Goal: Communication & Community: Participate in discussion

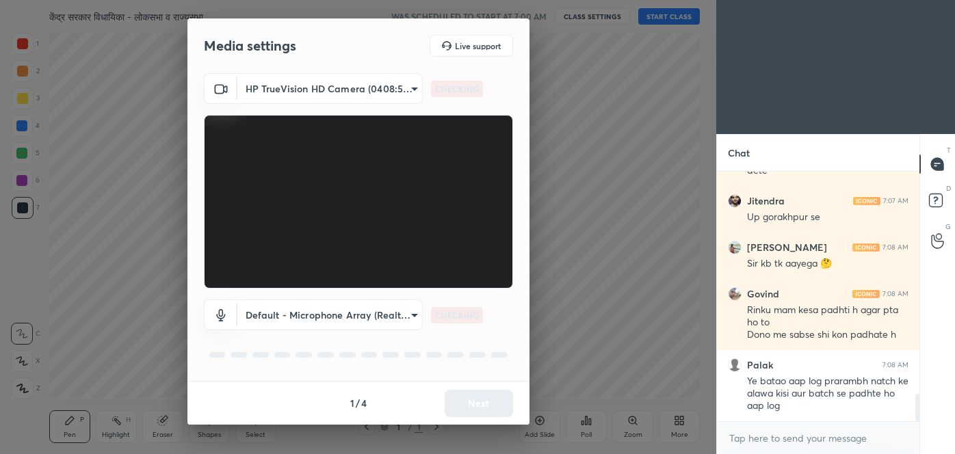
scroll to position [2067, 0]
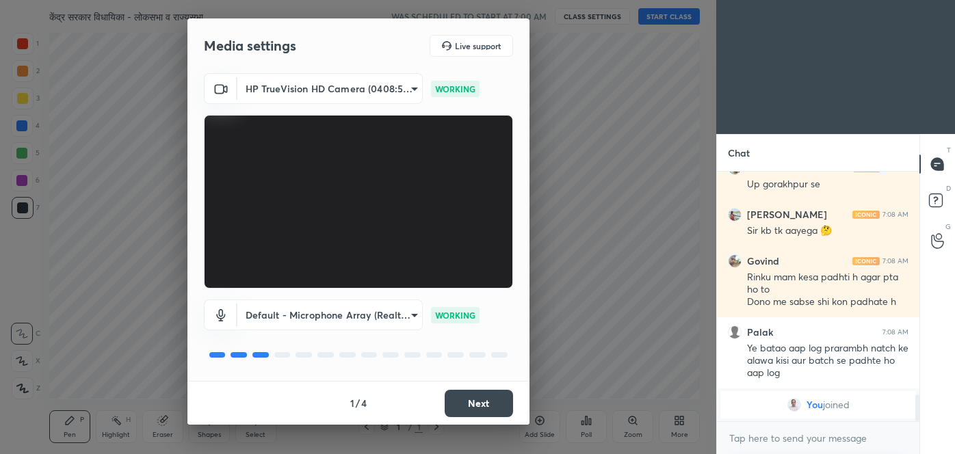
click at [490, 403] on button "Next" at bounding box center [479, 403] width 68 height 27
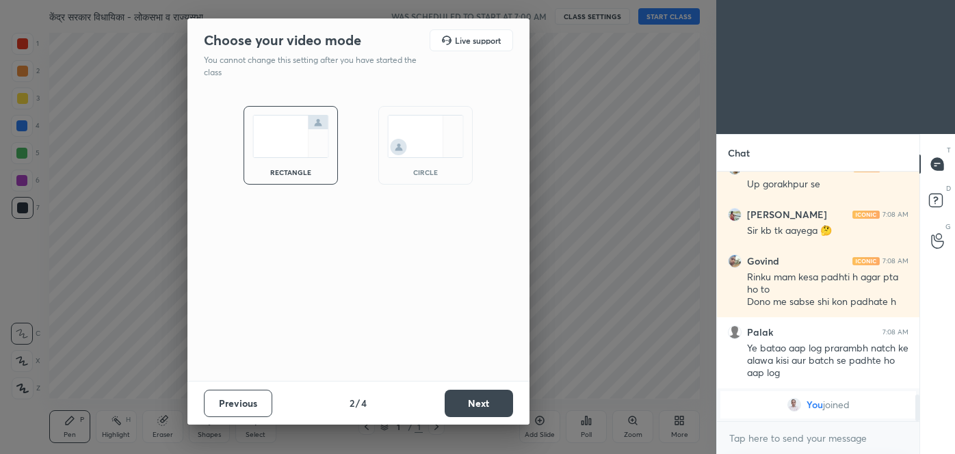
click at [490, 403] on button "Next" at bounding box center [479, 403] width 68 height 27
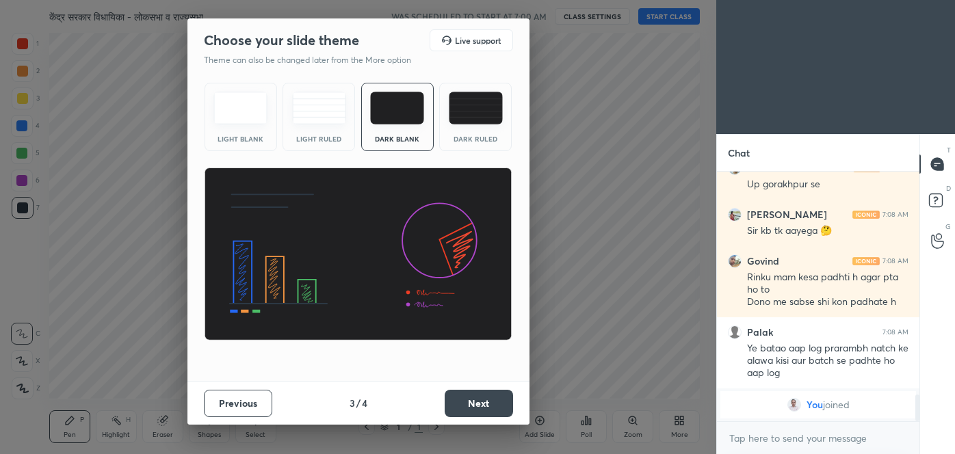
click at [490, 403] on button "Next" at bounding box center [479, 403] width 68 height 27
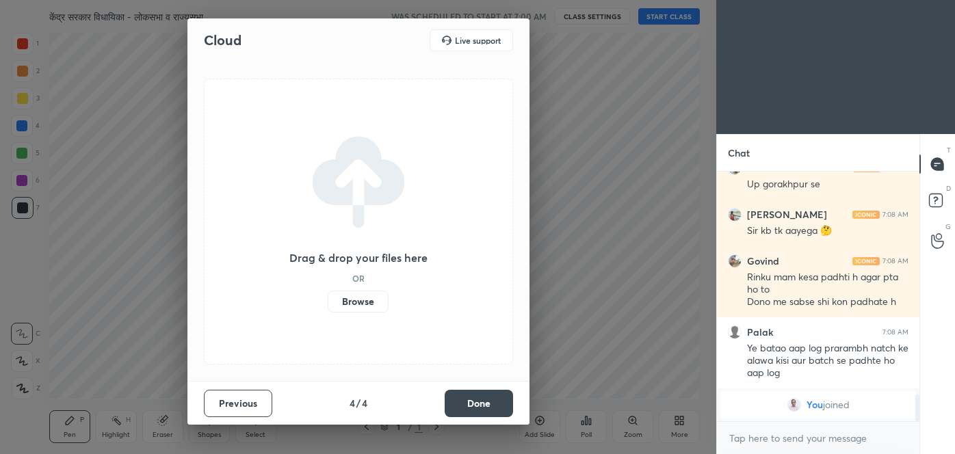
click at [490, 403] on button "Done" at bounding box center [479, 403] width 68 height 27
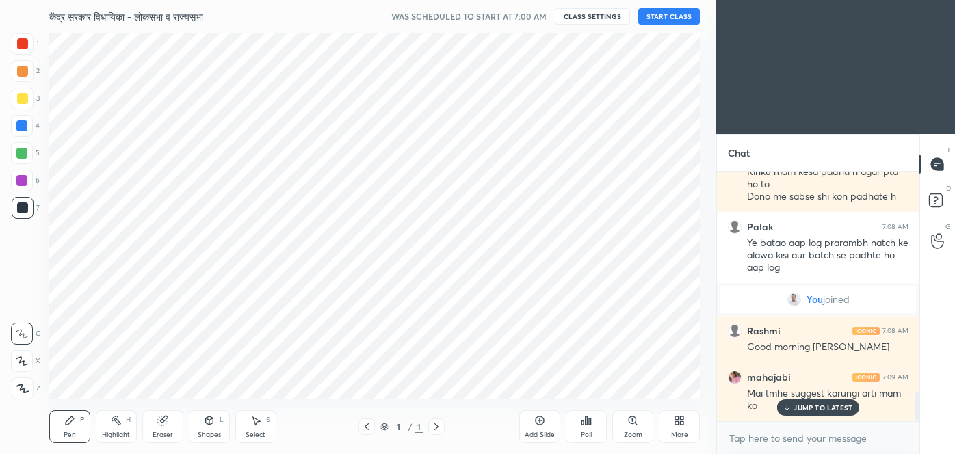
scroll to position [1900, 0]
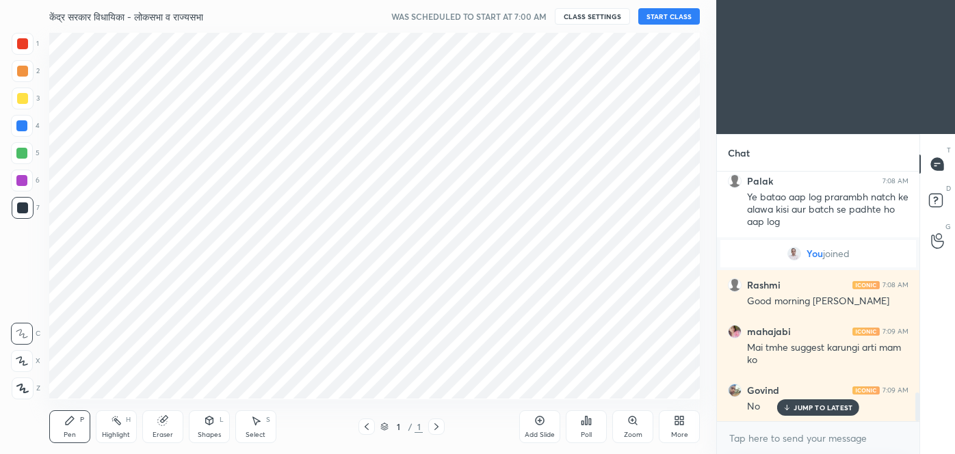
click at [667, 21] on button "START CLASS" at bounding box center [669, 16] width 62 height 16
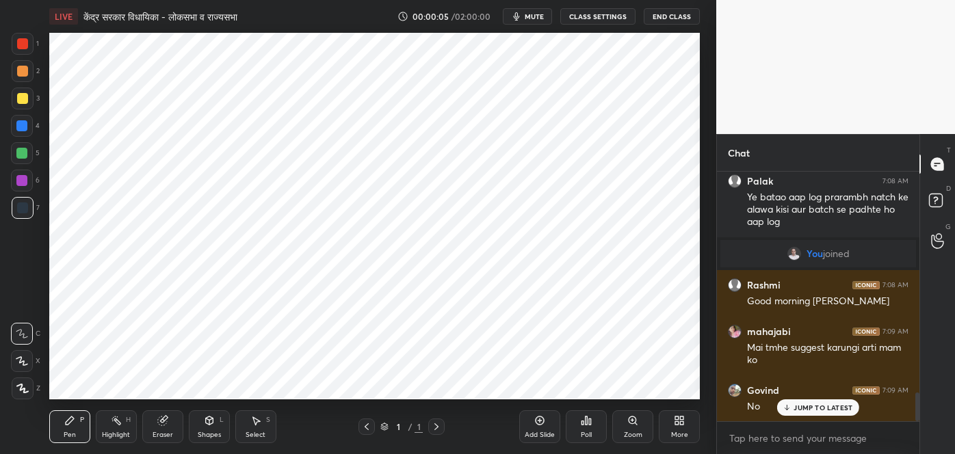
click at [538, 16] on span "mute" at bounding box center [534, 17] width 19 height 10
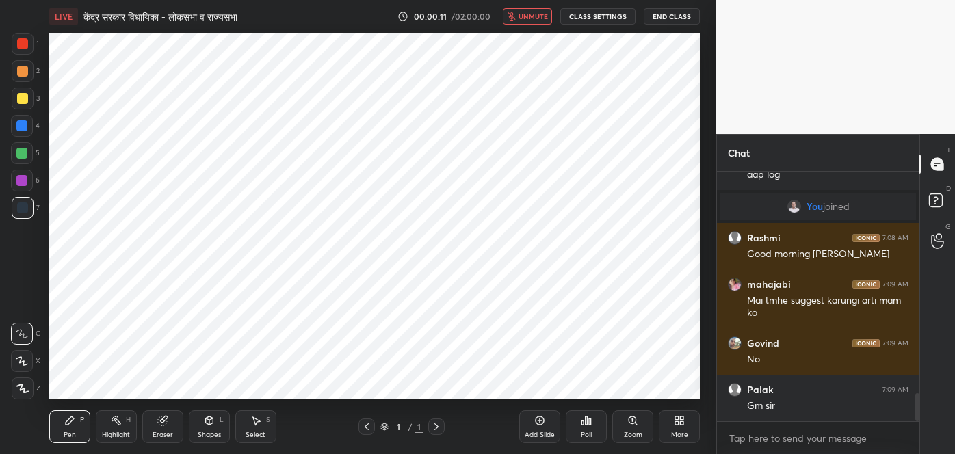
click at [538, 16] on span "unmute" at bounding box center [532, 17] width 29 height 10
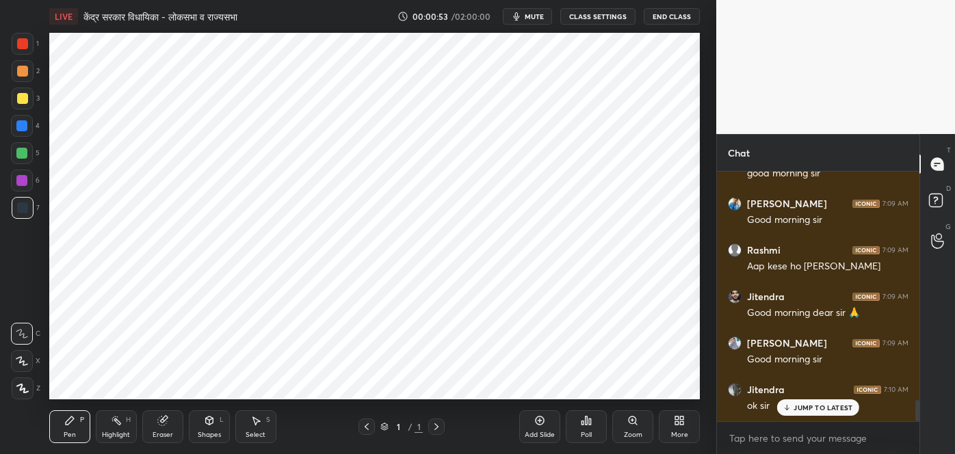
scroll to position [2664, 0]
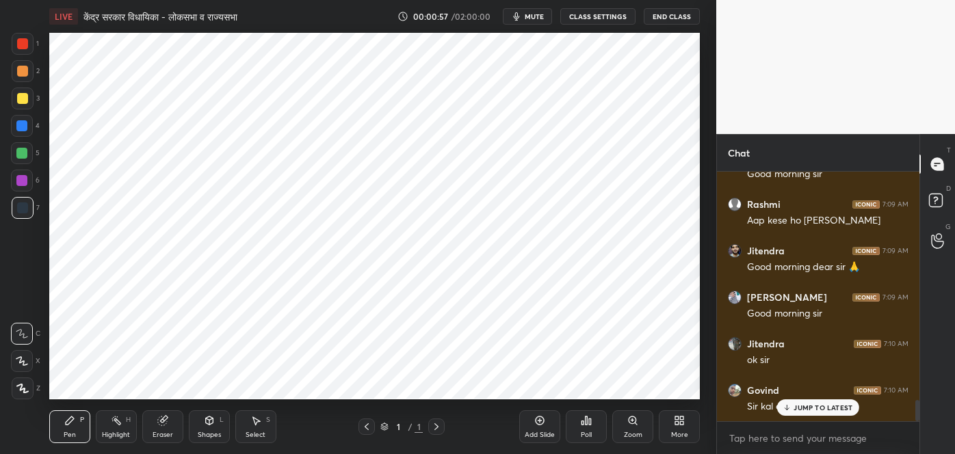
click at [821, 406] on p "JUMP TO LATEST" at bounding box center [822, 407] width 59 height 8
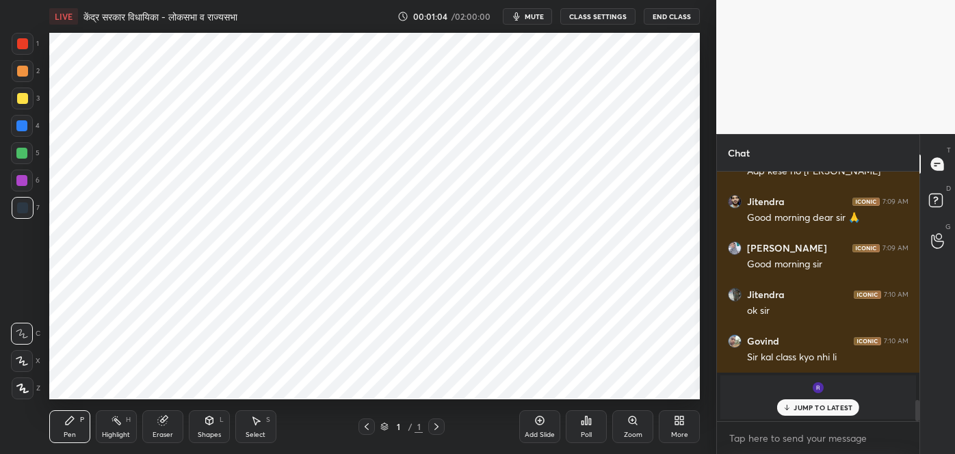
click at [821, 406] on p "JUMP TO LATEST" at bounding box center [822, 407] width 59 height 8
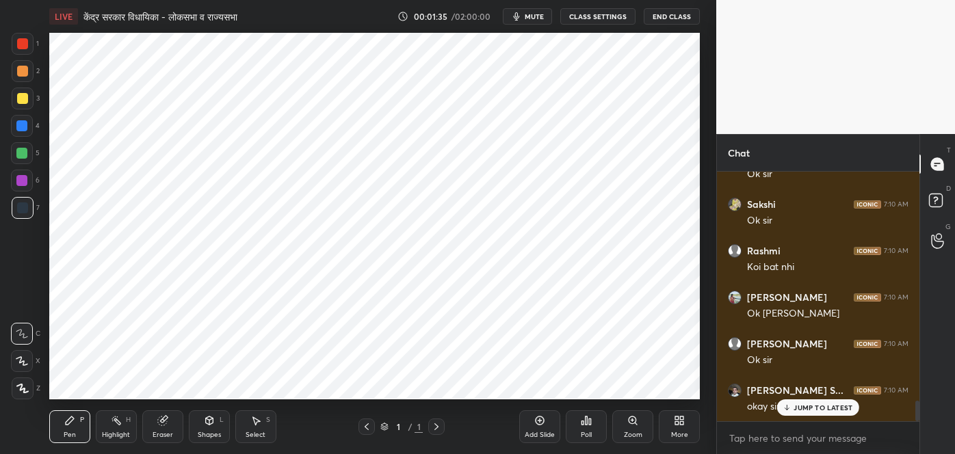
scroll to position [2764, 0]
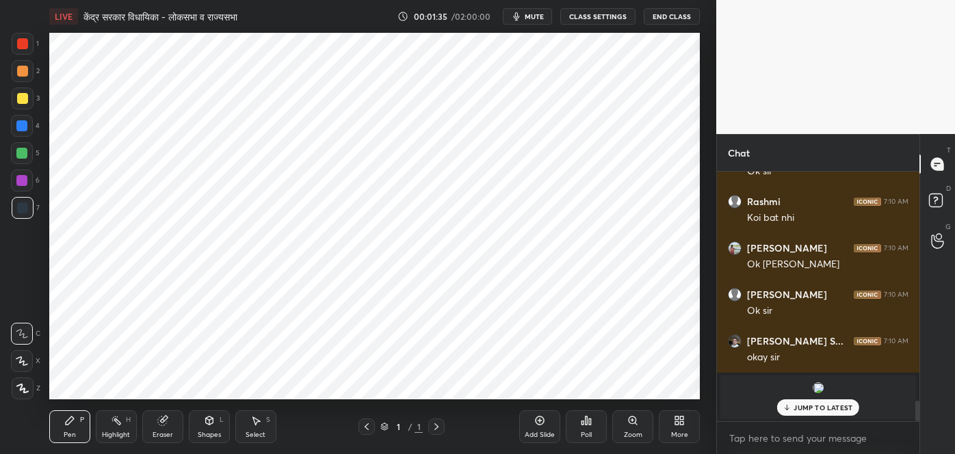
click at [799, 408] on p "JUMP TO LATEST" at bounding box center [822, 407] width 59 height 8
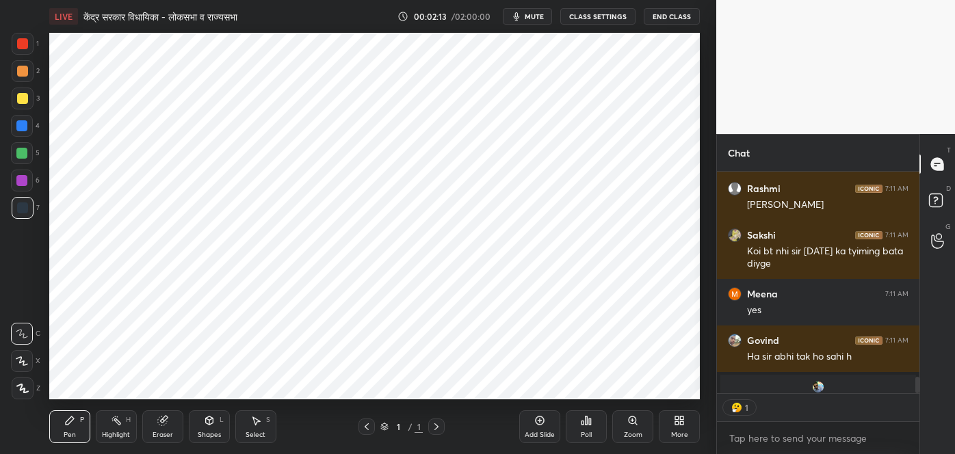
scroll to position [5, 3]
type textarea "x"
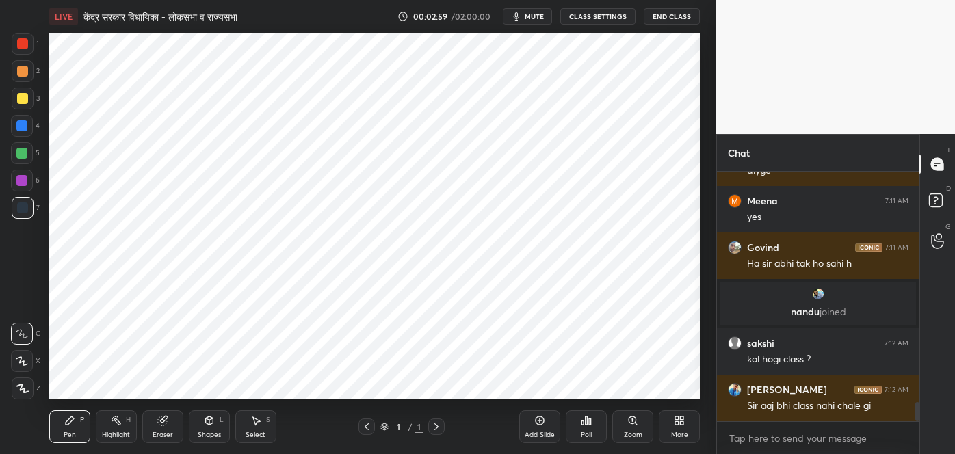
scroll to position [3060, 0]
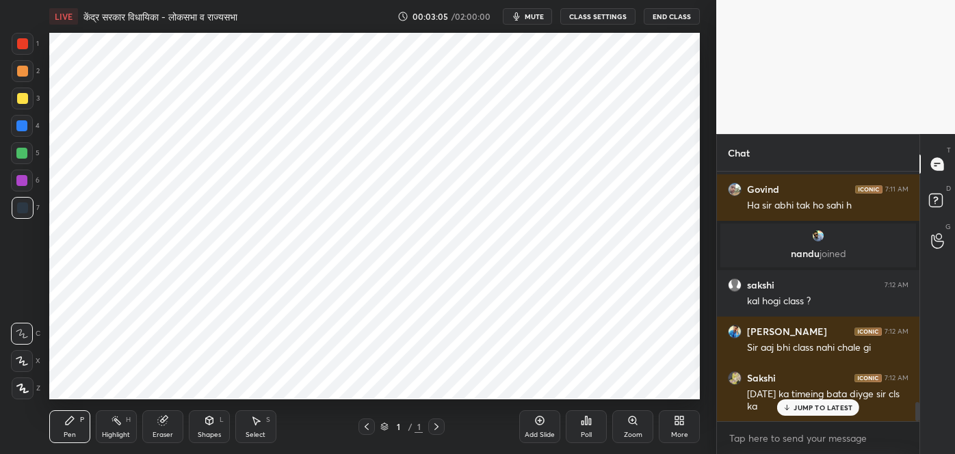
click at [826, 406] on p "JUMP TO LATEST" at bounding box center [822, 407] width 59 height 8
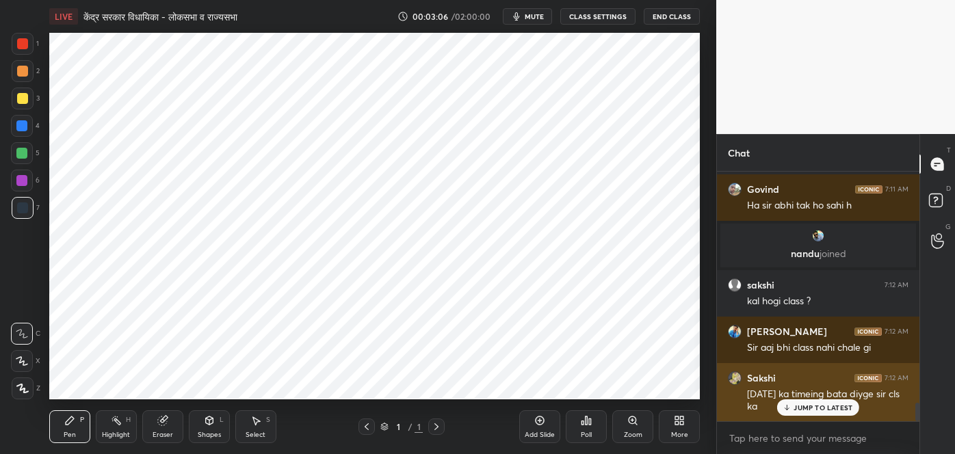
scroll to position [3119, 0]
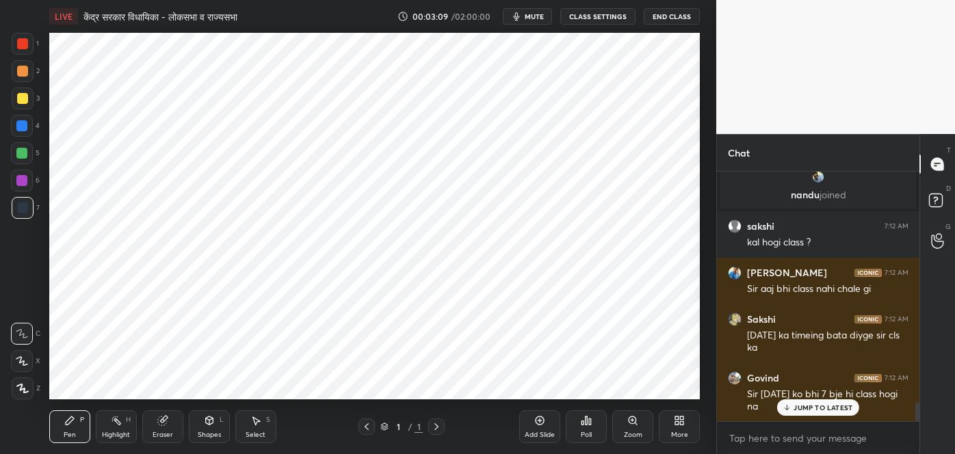
click at [828, 409] on p "JUMP TO LATEST" at bounding box center [822, 407] width 59 height 8
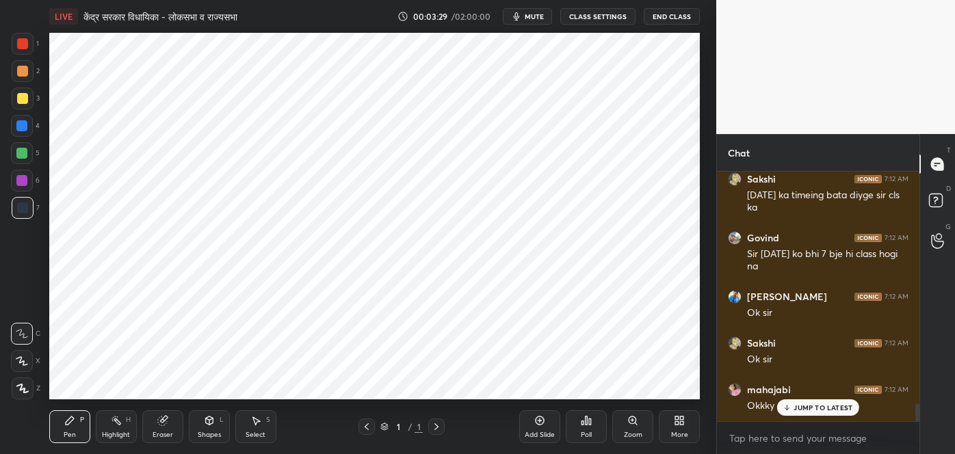
scroll to position [3305, 0]
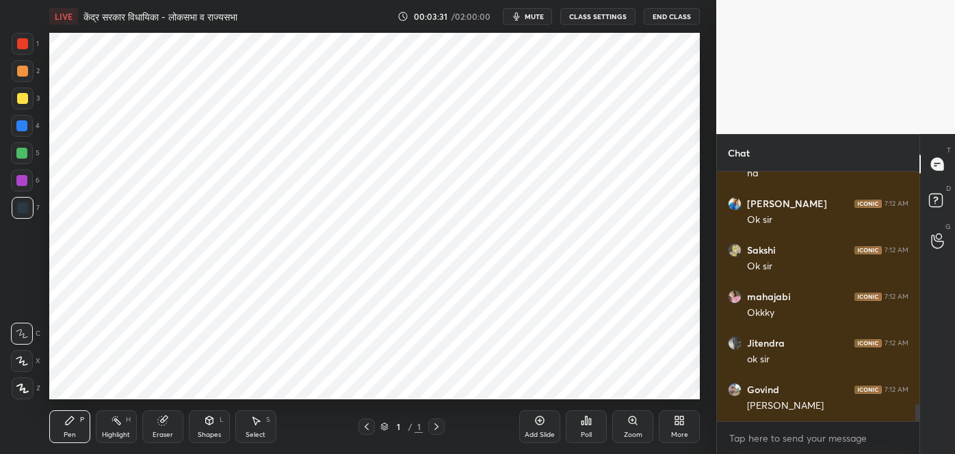
click at [536, 21] on span "mute" at bounding box center [534, 17] width 19 height 10
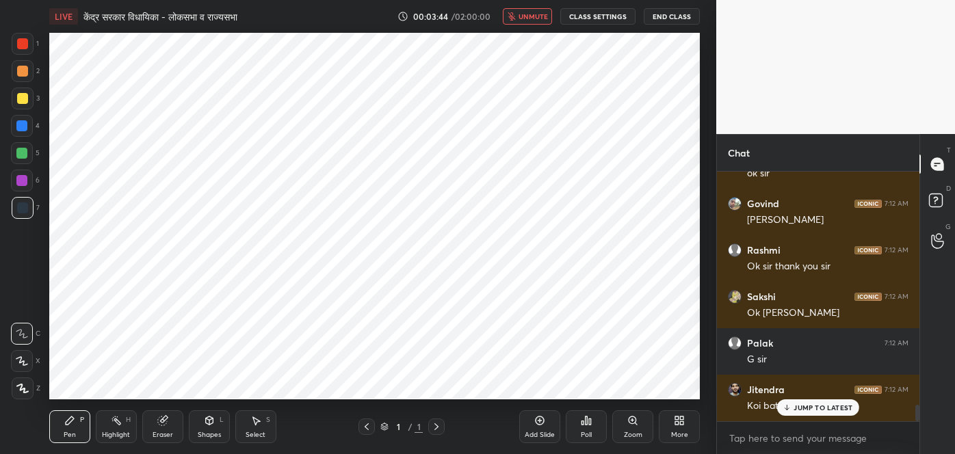
scroll to position [3584, 0]
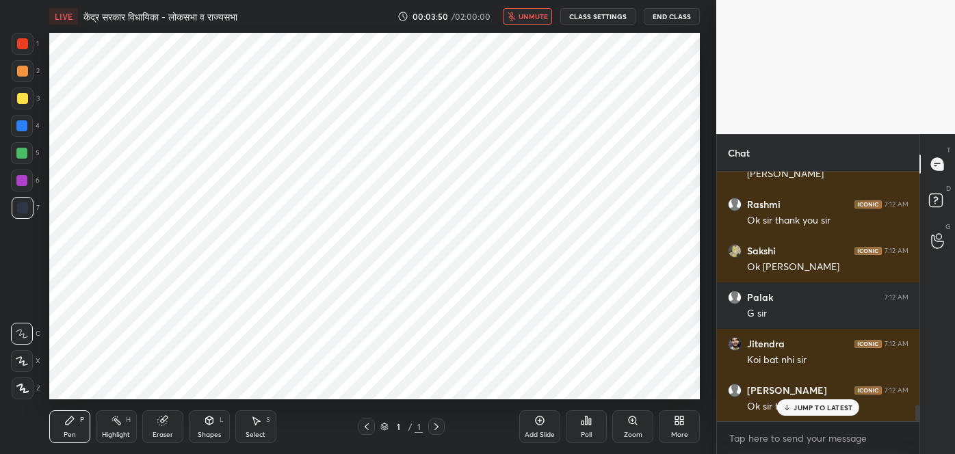
click at [536, 21] on span "unmute" at bounding box center [532, 17] width 29 height 10
click at [795, 407] on p "JUMP TO LATEST" at bounding box center [822, 407] width 59 height 8
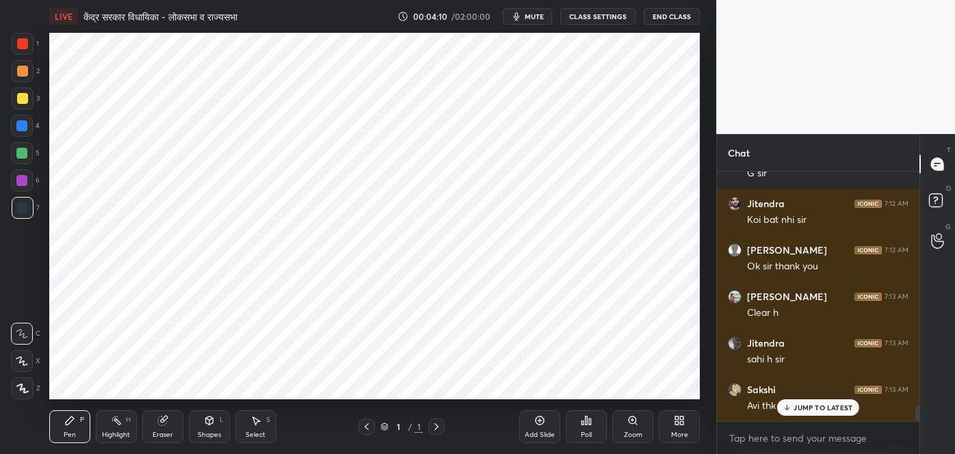
scroll to position [3770, 0]
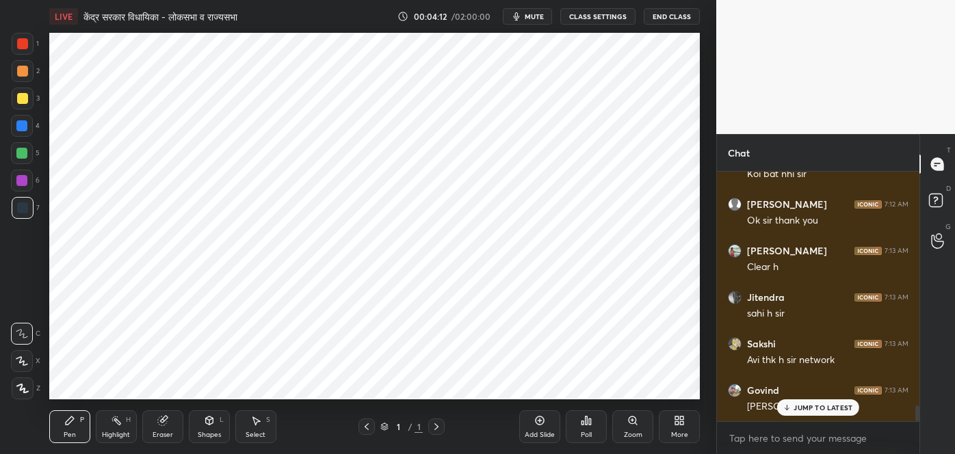
click at [795, 407] on p "JUMP TO LATEST" at bounding box center [822, 407] width 59 height 8
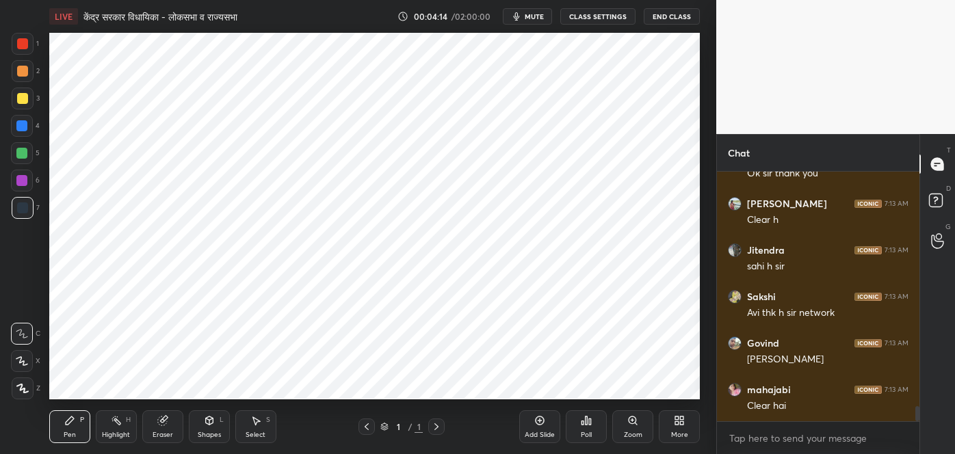
click at [680, 421] on icon at bounding box center [681, 422] width 3 height 3
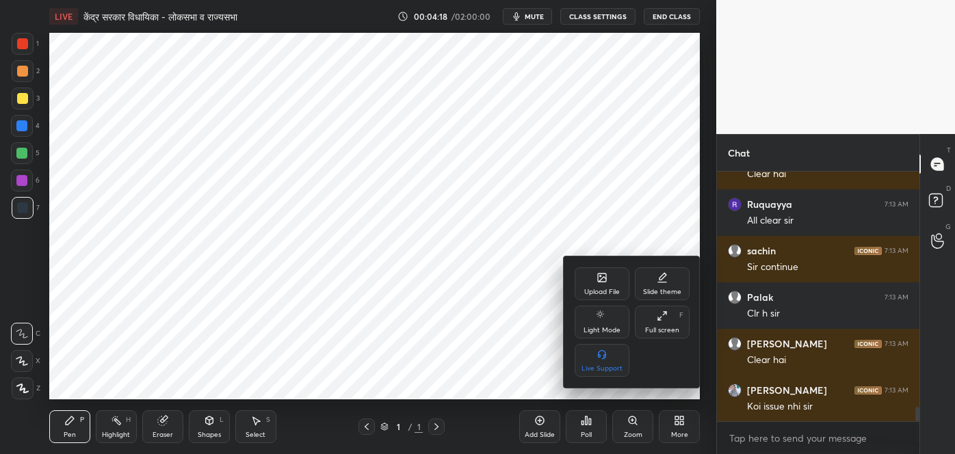
scroll to position [4096, 0]
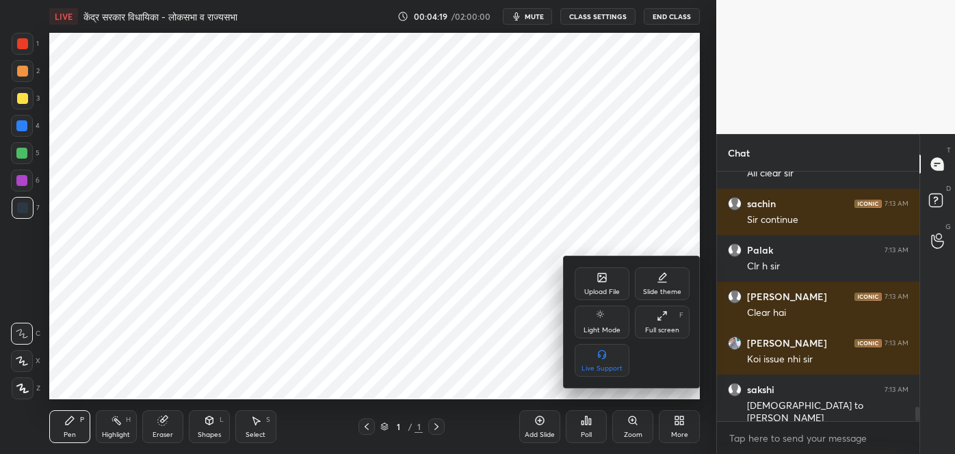
click at [820, 410] on div at bounding box center [477, 227] width 955 height 454
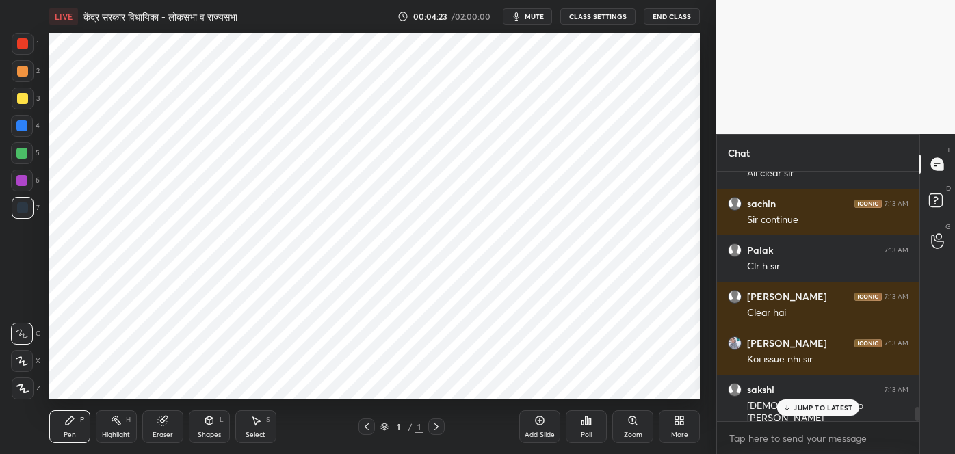
scroll to position [4142, 0]
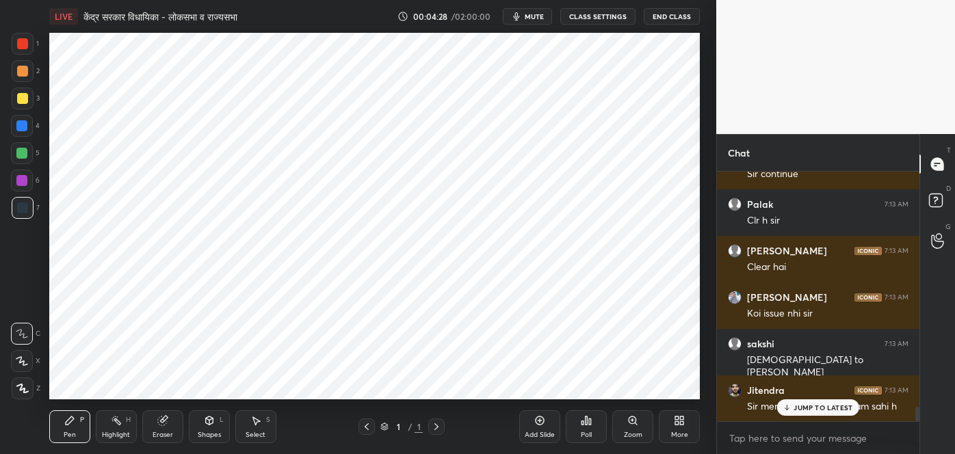
click at [800, 406] on p "JUMP TO LATEST" at bounding box center [822, 407] width 59 height 8
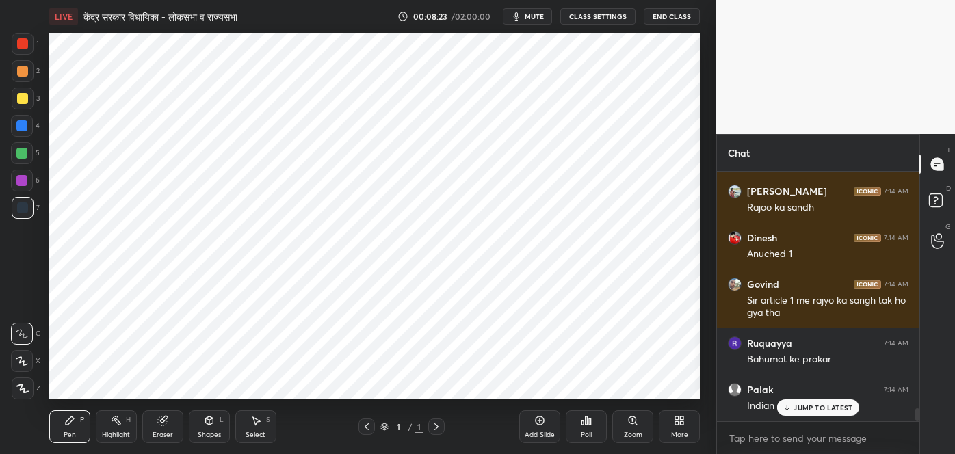
scroll to position [4586, 0]
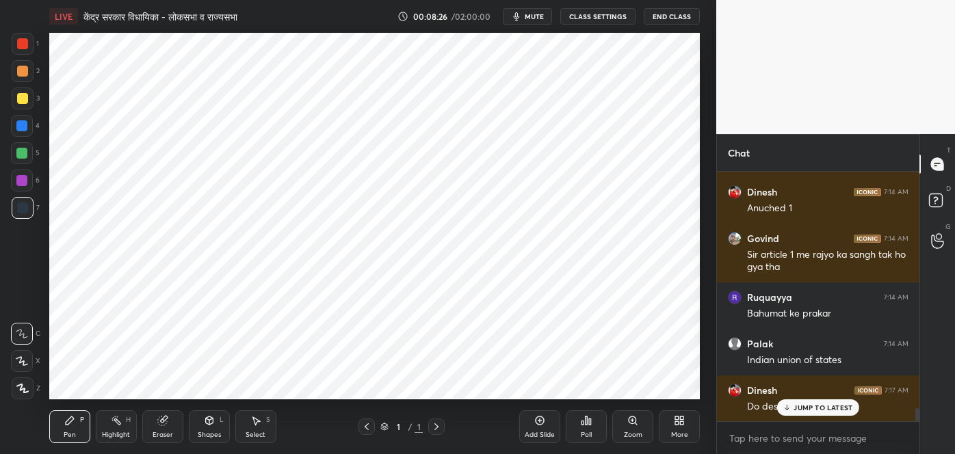
click at [796, 407] on p "JUMP TO LATEST" at bounding box center [822, 407] width 59 height 8
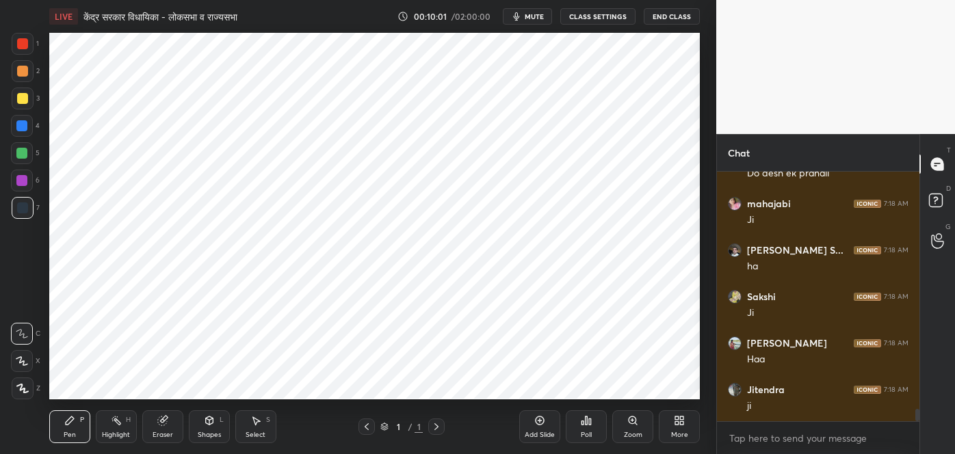
scroll to position [4869, 0]
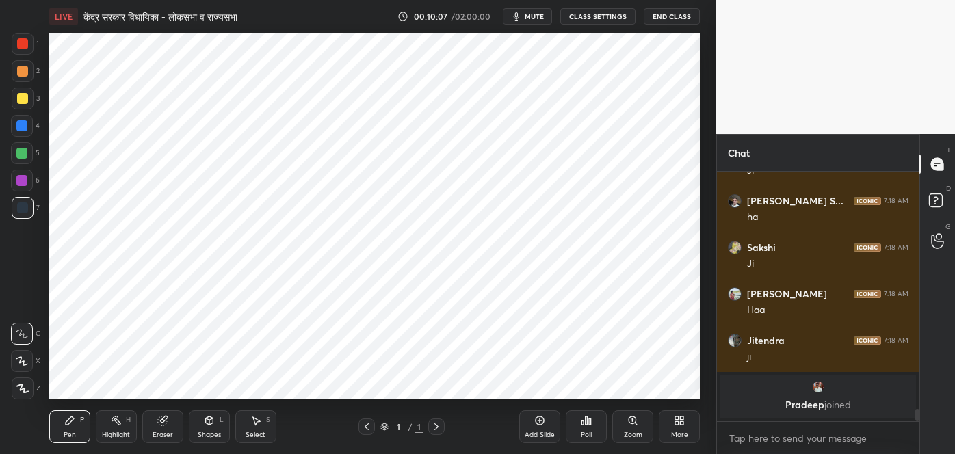
click at [529, 14] on span "mute" at bounding box center [534, 17] width 19 height 10
click at [529, 14] on span "unmute" at bounding box center [532, 17] width 29 height 10
click at [529, 14] on span "mute" at bounding box center [534, 17] width 19 height 10
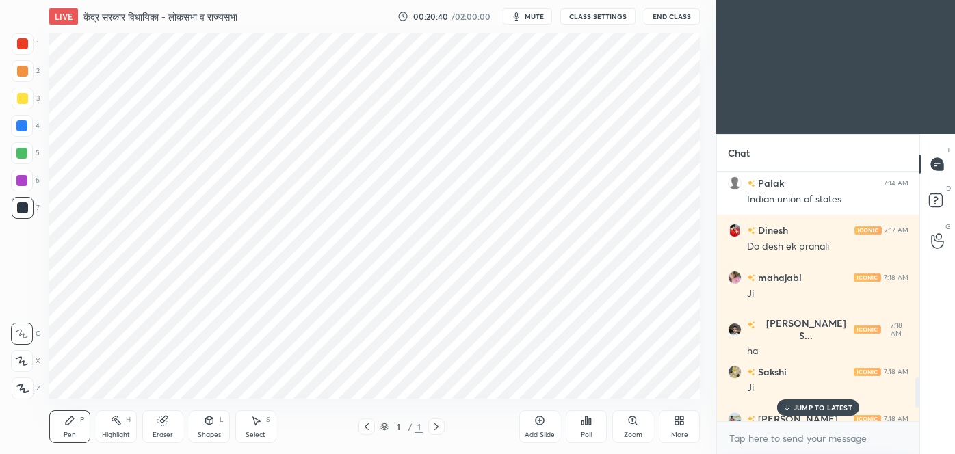
scroll to position [68022, 67727]
click at [794, 407] on p "JUMP TO LATEST" at bounding box center [822, 407] width 59 height 8
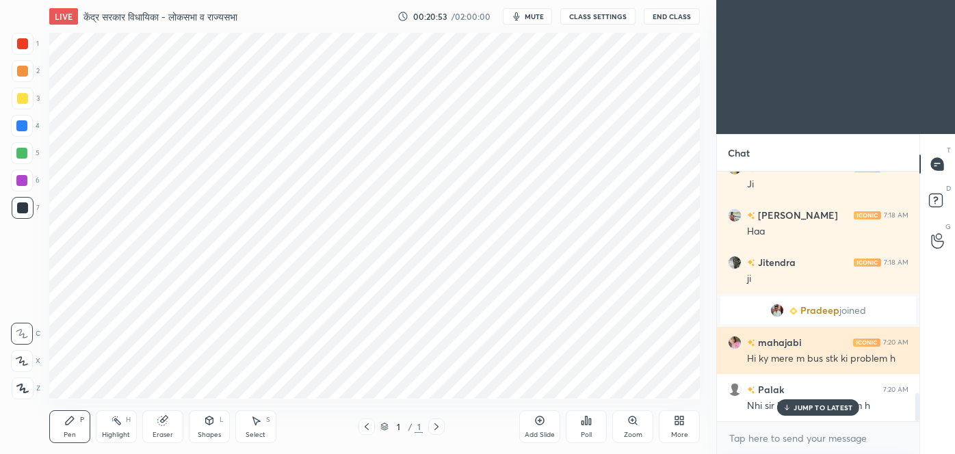
scroll to position [1966, 0]
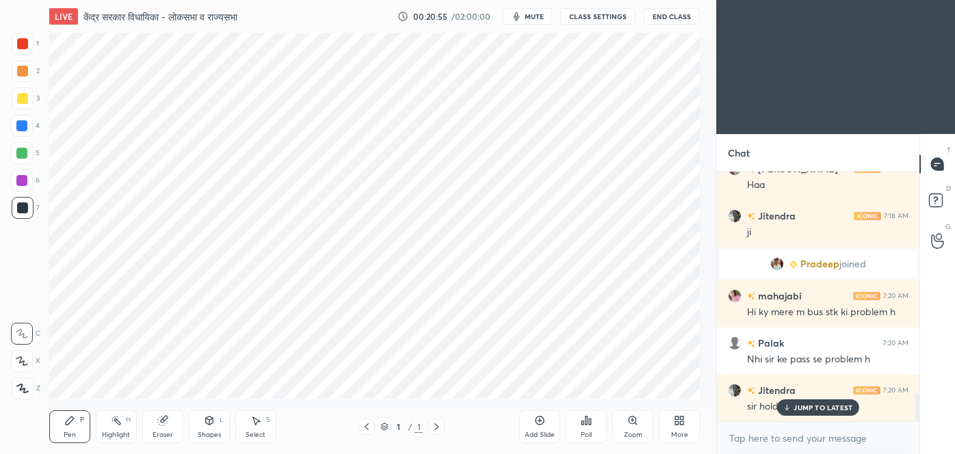
click at [841, 410] on p "JUMP TO LATEST" at bounding box center [822, 407] width 59 height 8
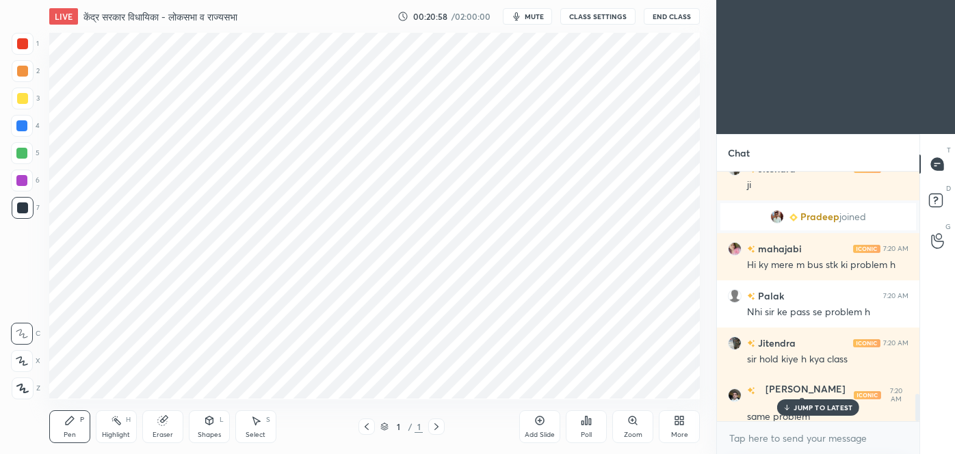
scroll to position [2061, 0]
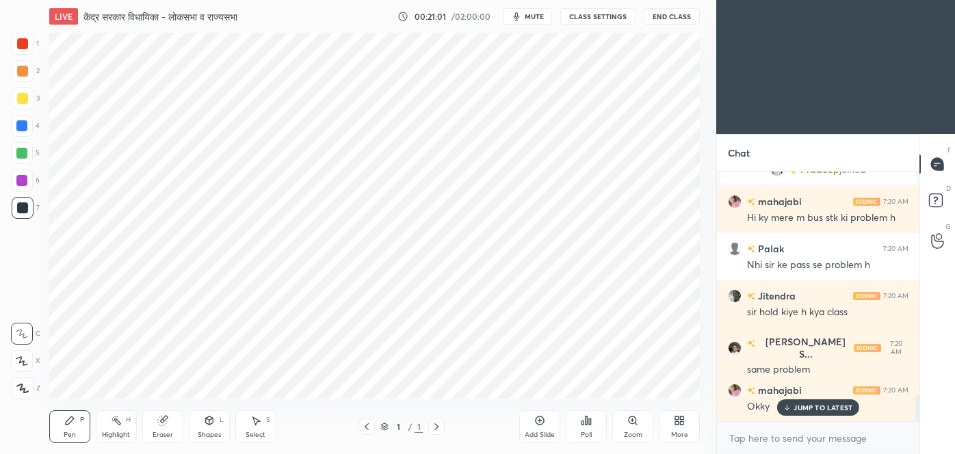
click at [808, 406] on p "JUMP TO LATEST" at bounding box center [822, 407] width 59 height 8
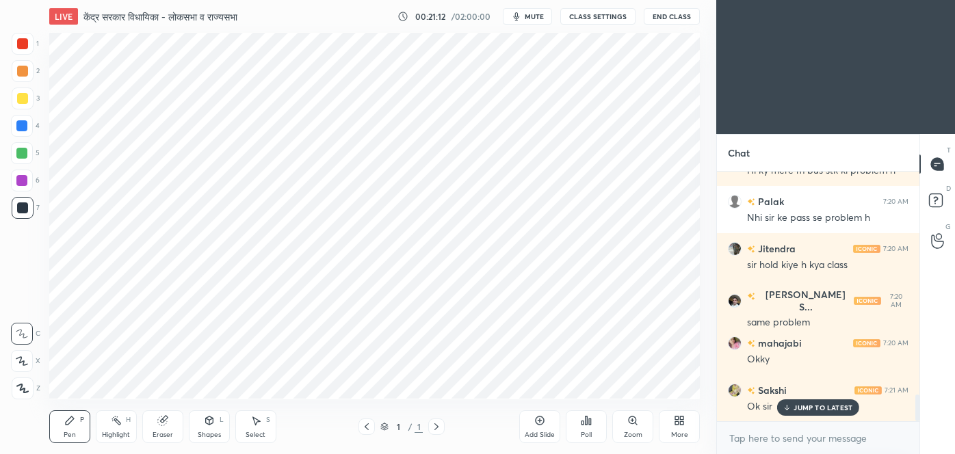
click at [673, 17] on button "End Class" at bounding box center [672, 16] width 56 height 16
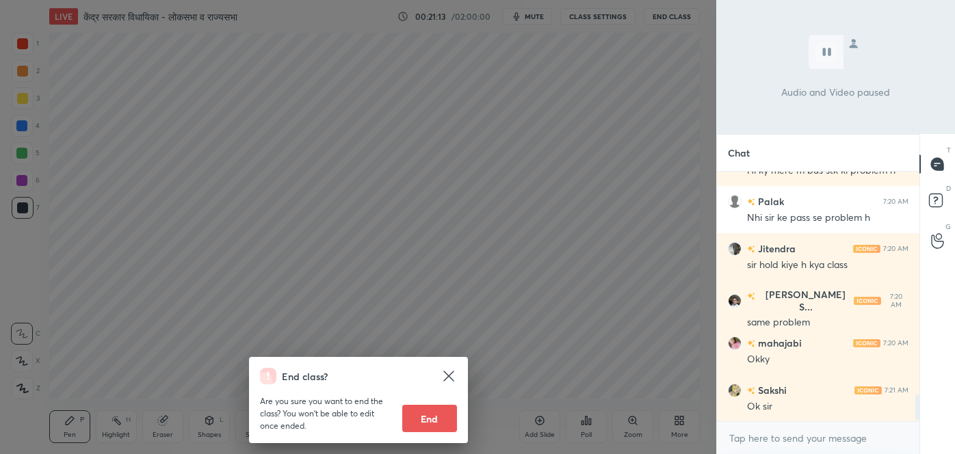
scroll to position [2156, 0]
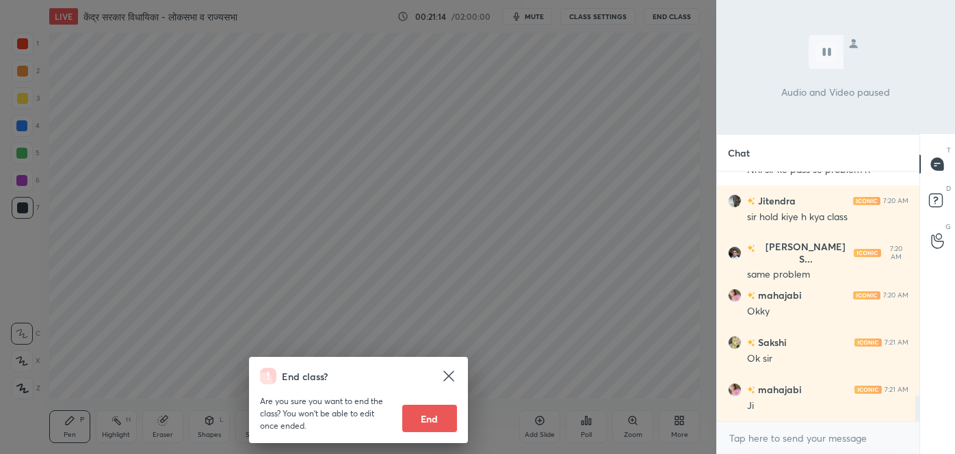
click at [418, 419] on button "End" at bounding box center [429, 418] width 55 height 27
type textarea "x"
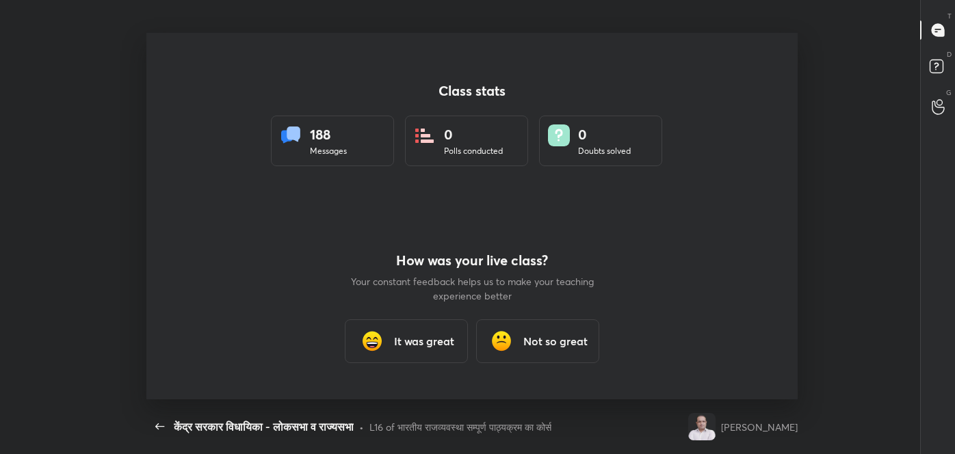
scroll to position [0, 0]
click at [407, 355] on div "It was great" at bounding box center [406, 341] width 123 height 44
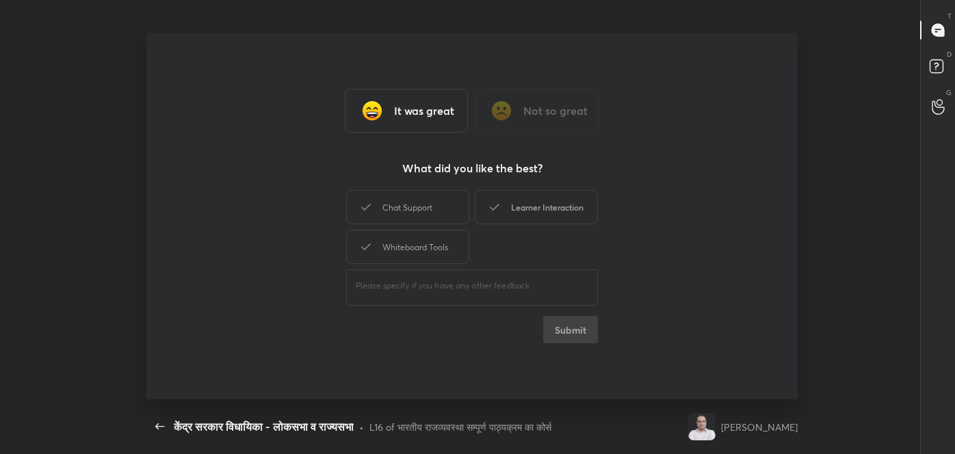
click at [577, 207] on div "Learner Interaction" at bounding box center [536, 207] width 123 height 34
click at [558, 334] on button "Submit" at bounding box center [570, 329] width 55 height 27
